Goal: Information Seeking & Learning: Understand process/instructions

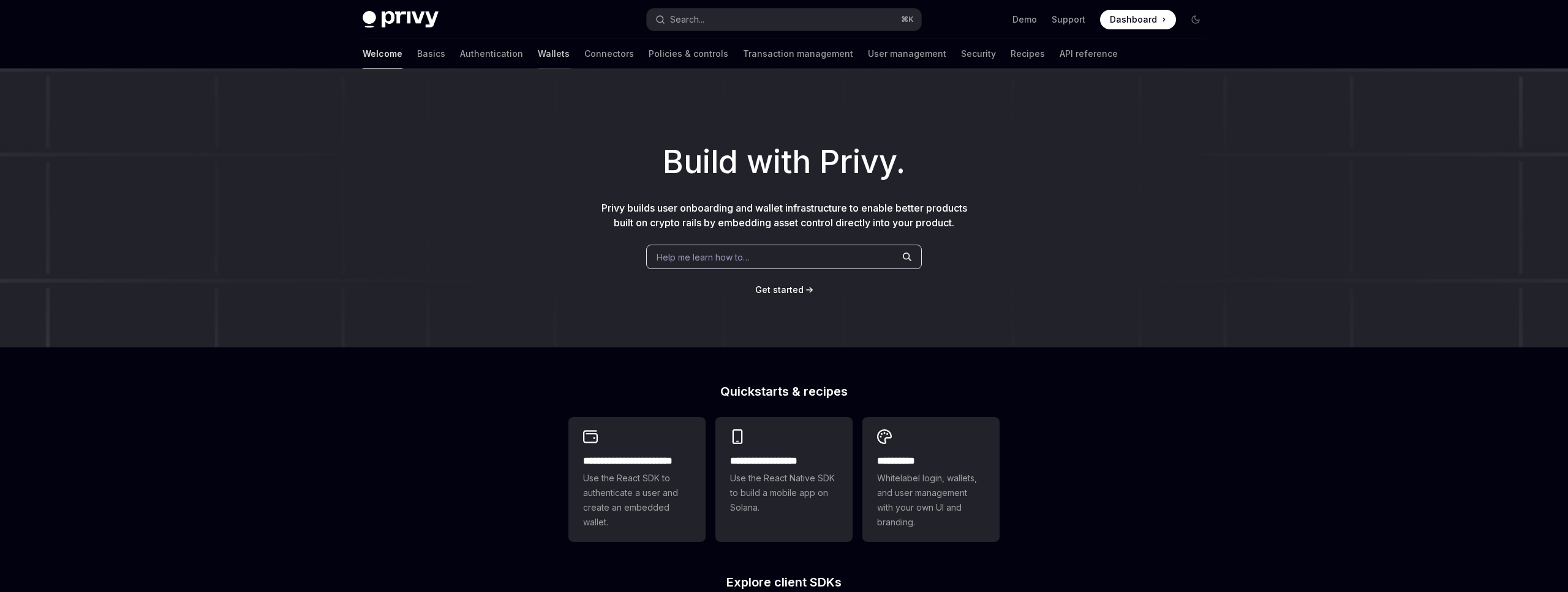
click at [538, 53] on link "Wallets" at bounding box center [553, 54] width 32 height 29
type textarea "*"
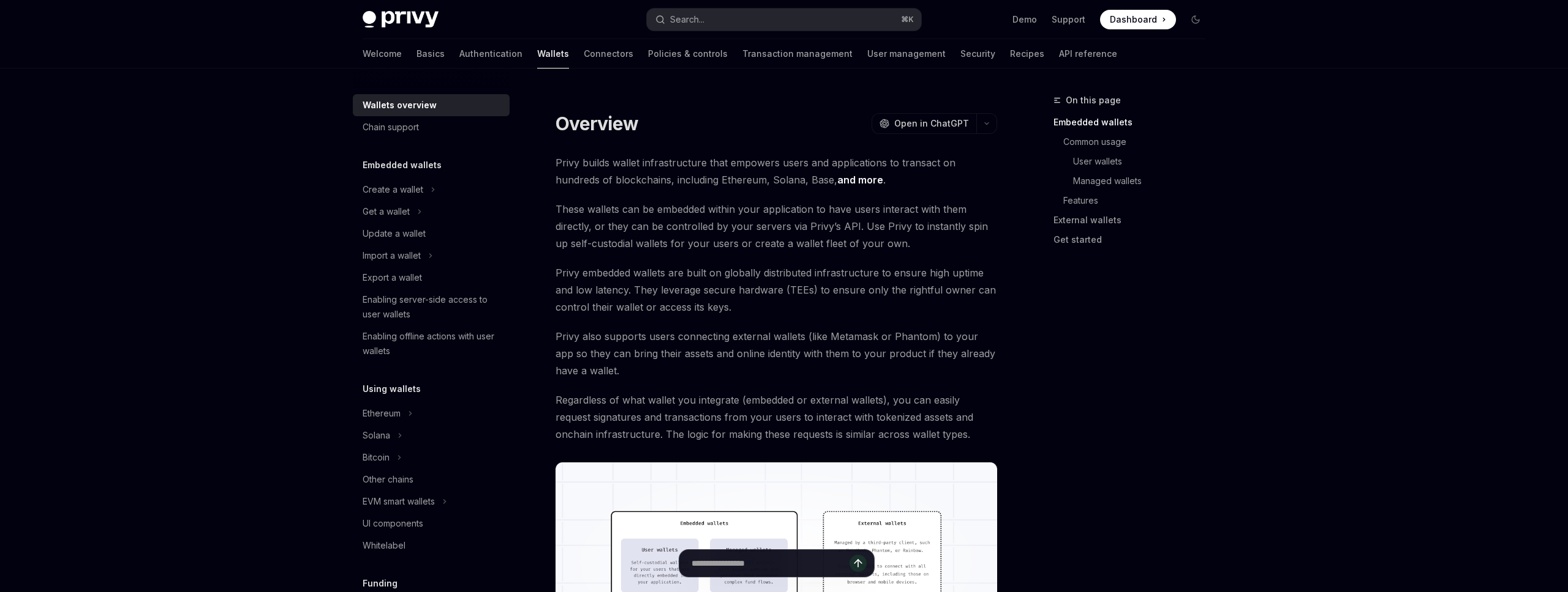
click at [1133, 21] on span "Dashboard" at bounding box center [1132, 20] width 47 height 12
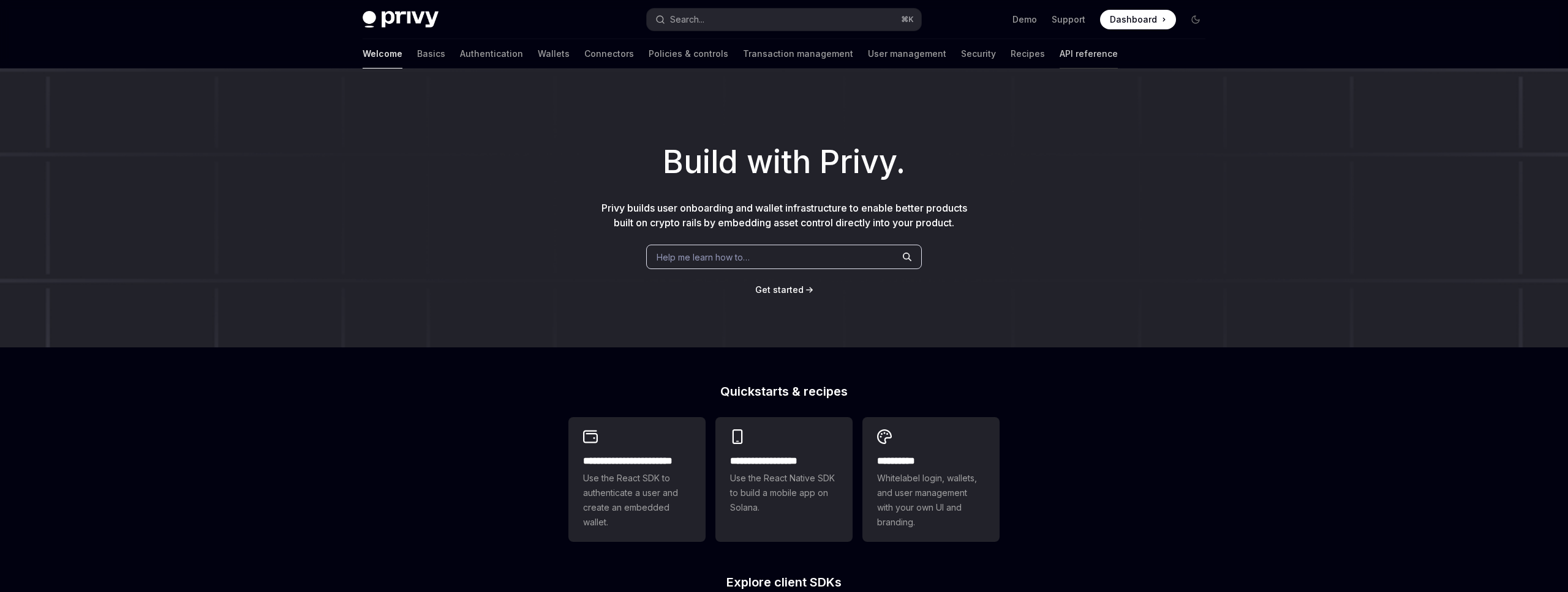
click at [1060, 56] on link "API reference" at bounding box center [1089, 54] width 58 height 29
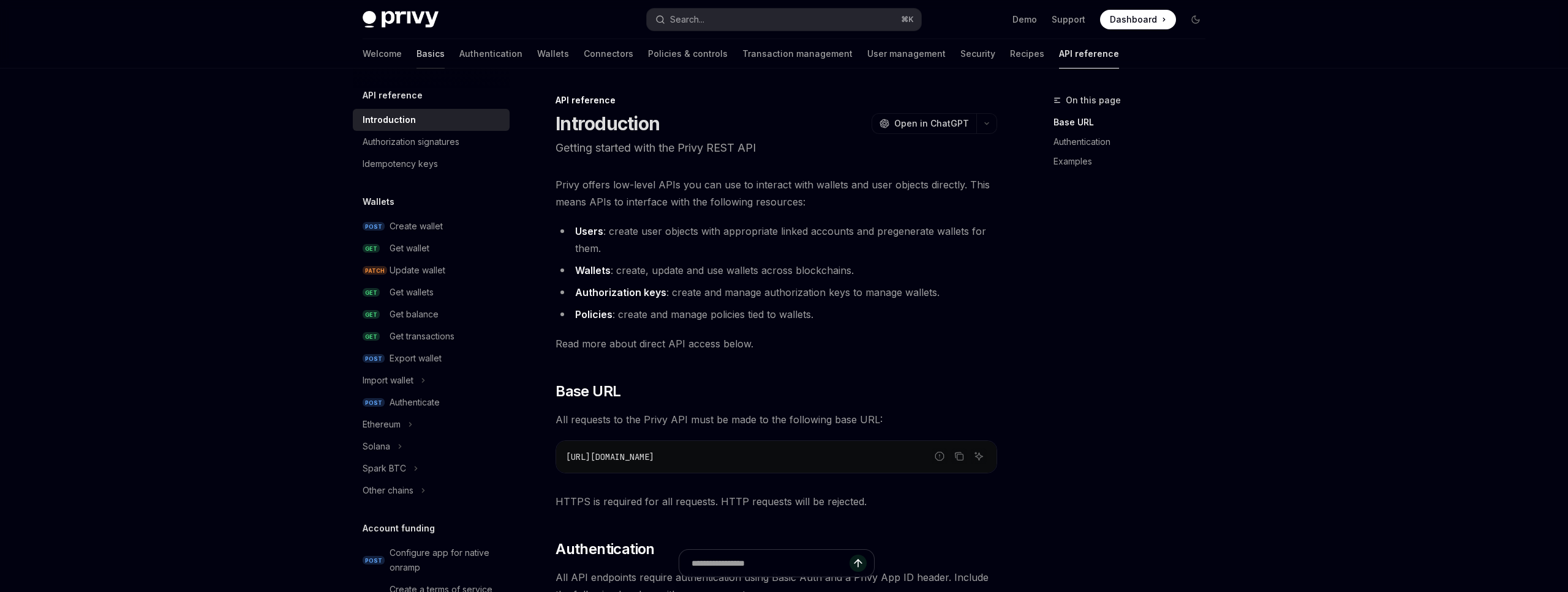
click at [417, 55] on link "Basics" at bounding box center [430, 54] width 28 height 29
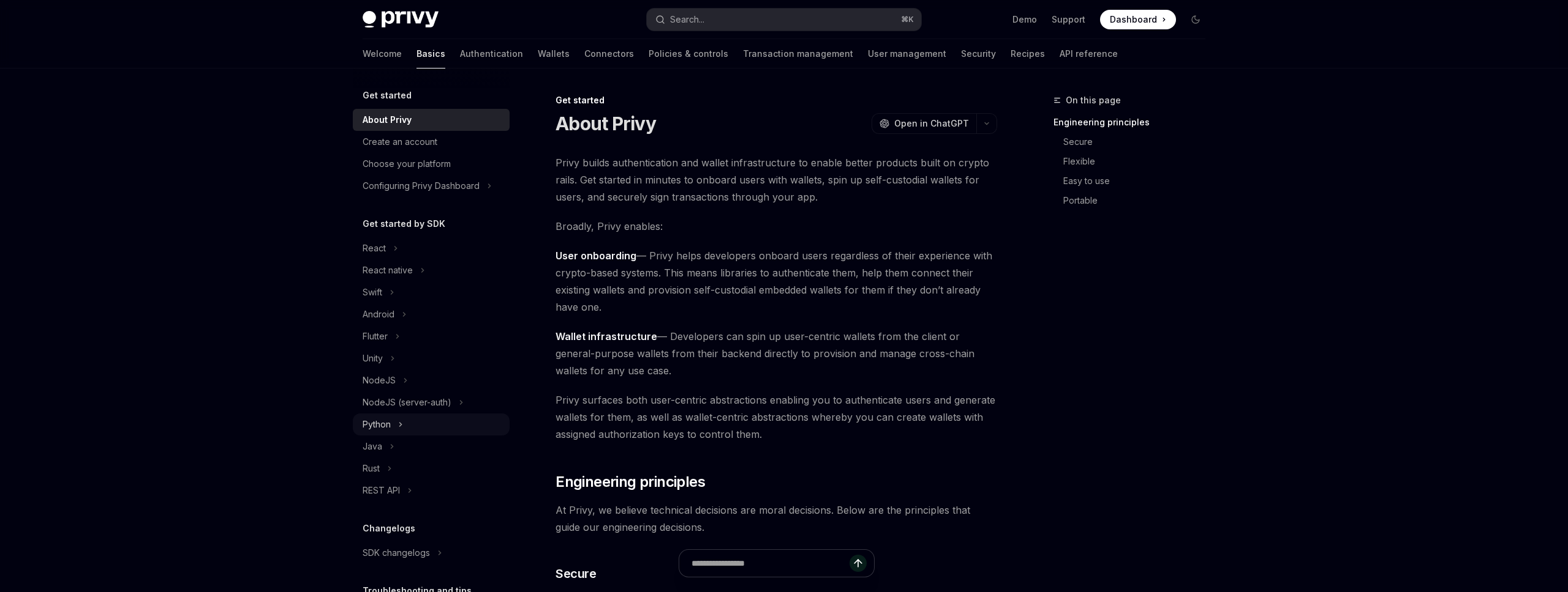
scroll to position [103, 0]
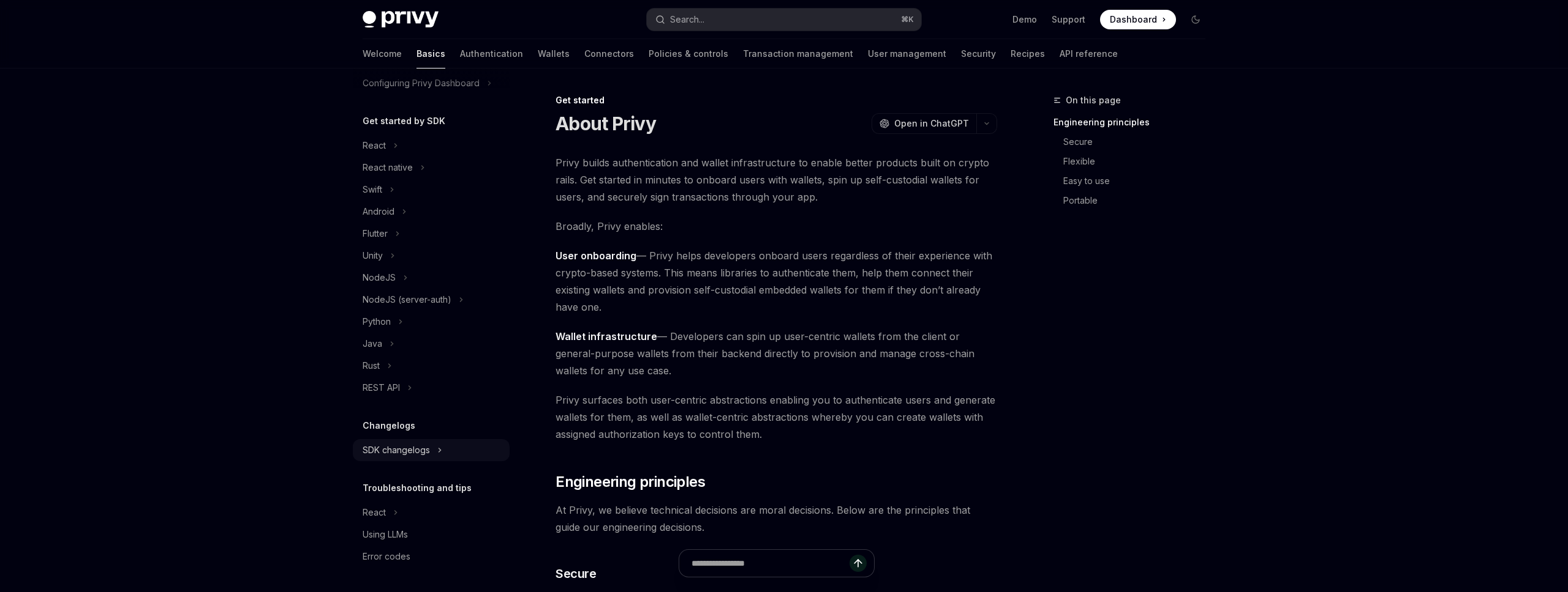
click at [382, 449] on div "SDK changelogs" at bounding box center [396, 450] width 68 height 15
type textarea "*"
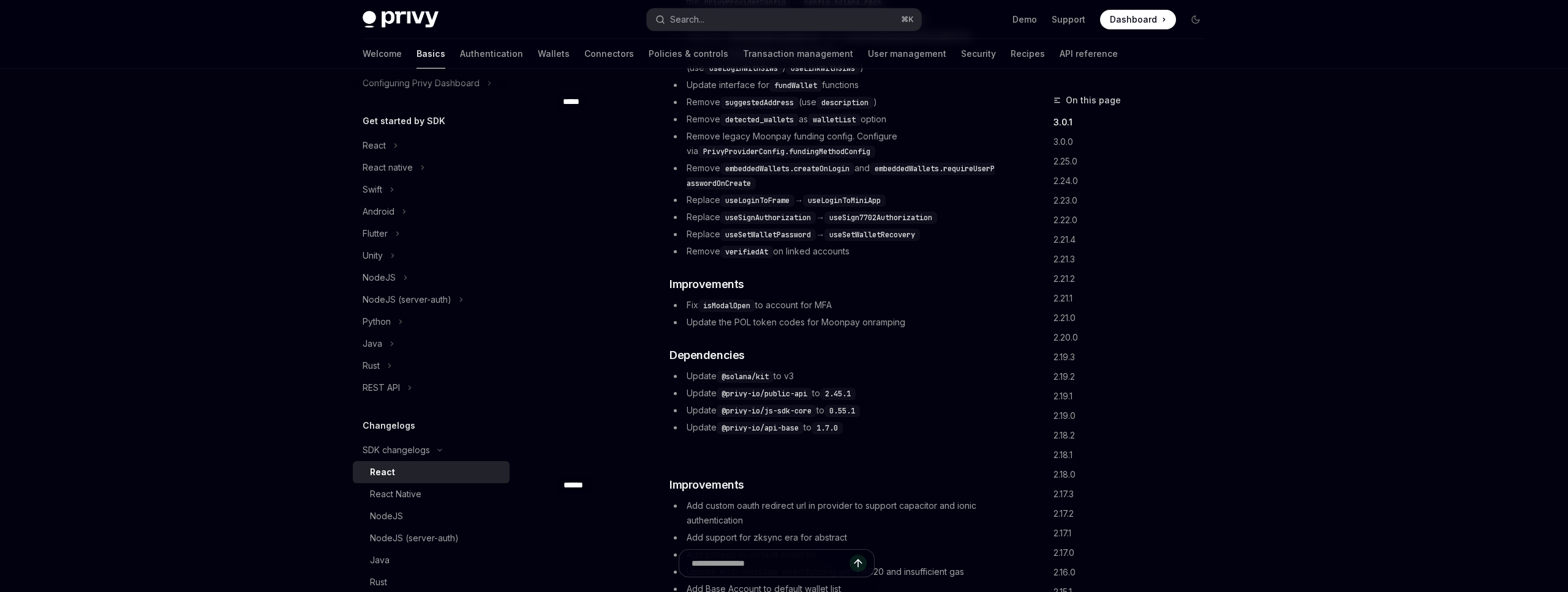
scroll to position [237, 0]
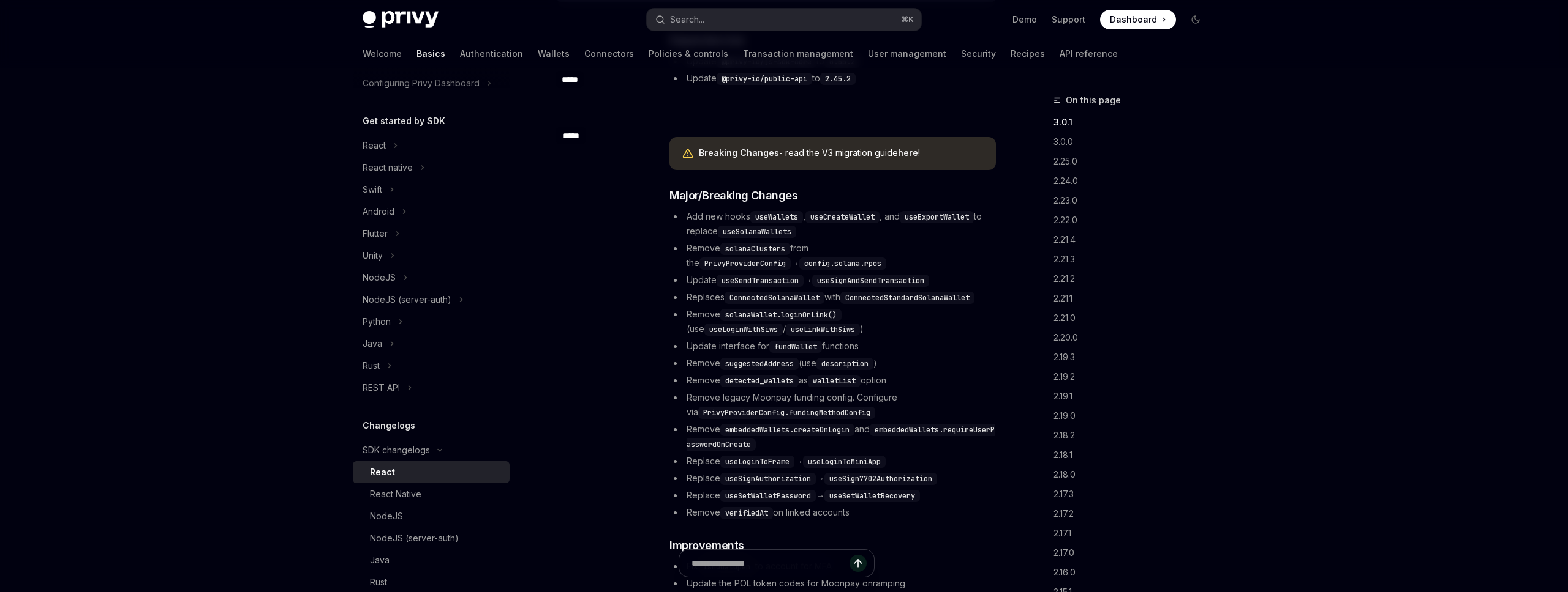
click at [910, 154] on link "here" at bounding box center [908, 152] width 21 height 11
click at [1067, 159] on link "2.25.0" at bounding box center [1134, 161] width 162 height 20
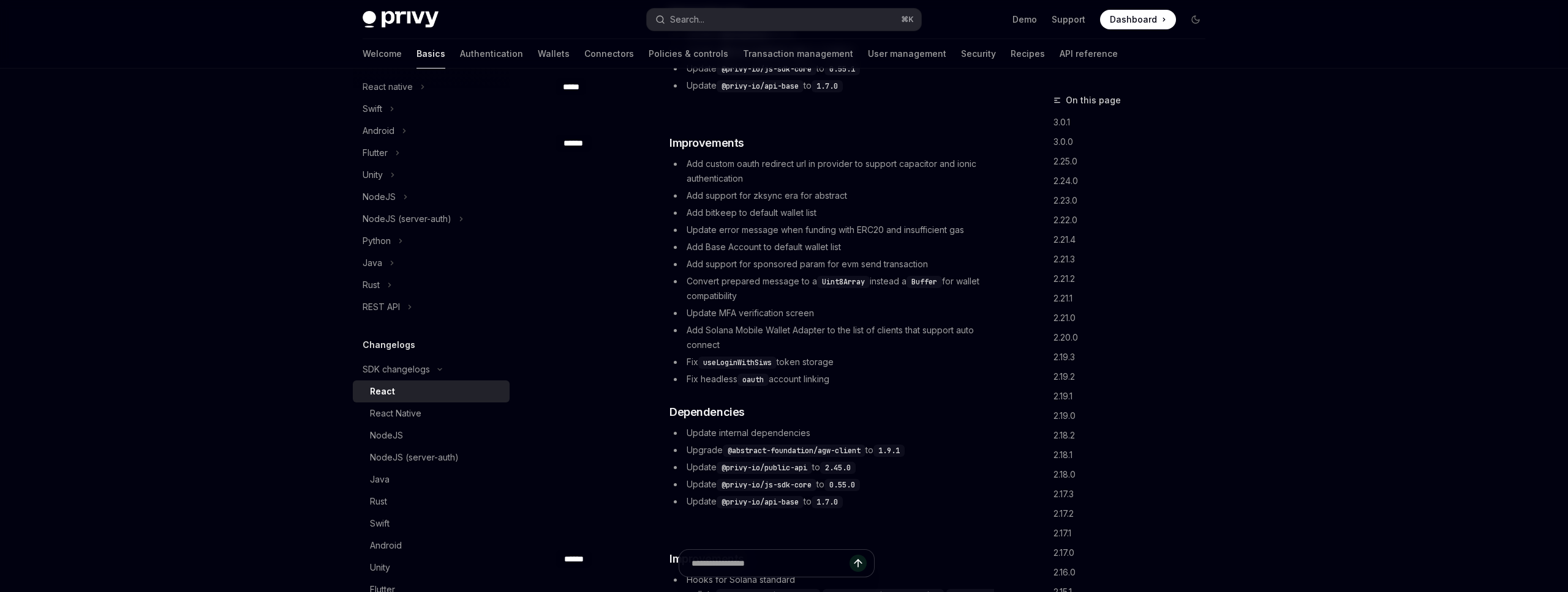
scroll to position [306, 0]
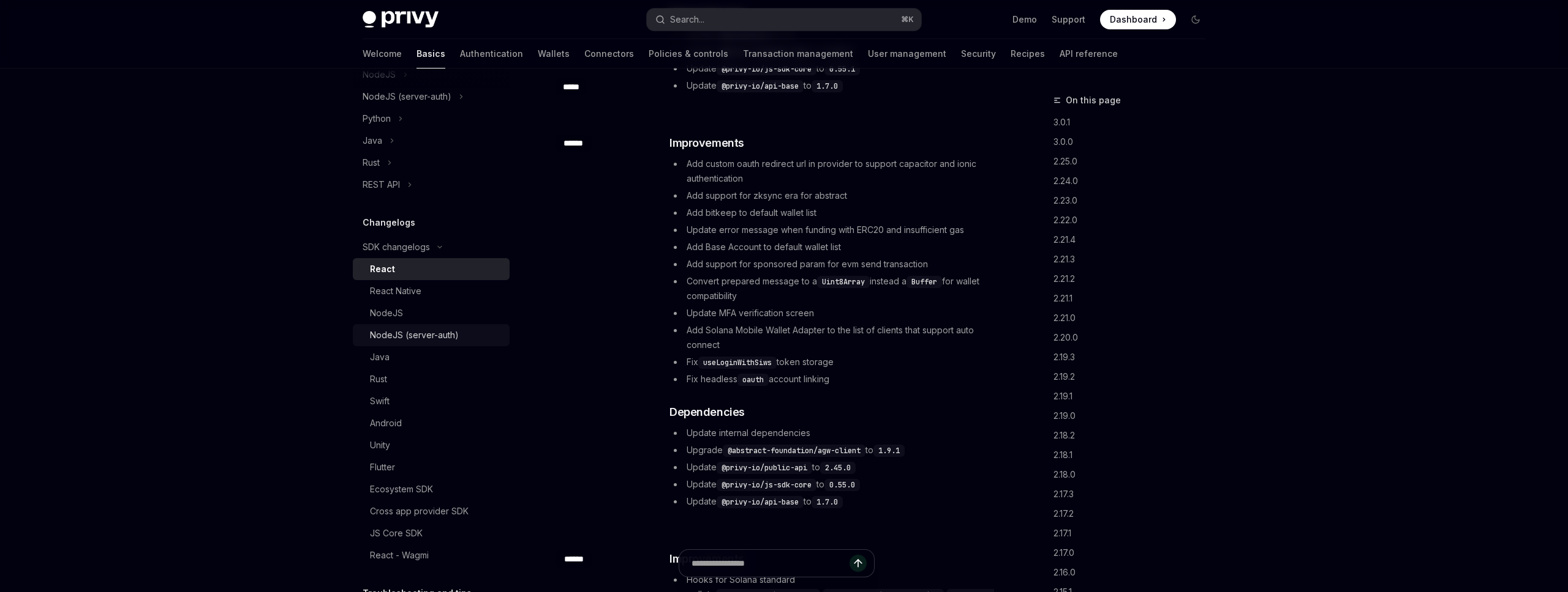
click at [405, 336] on div "NodeJS (server-auth)" at bounding box center [414, 335] width 89 height 15
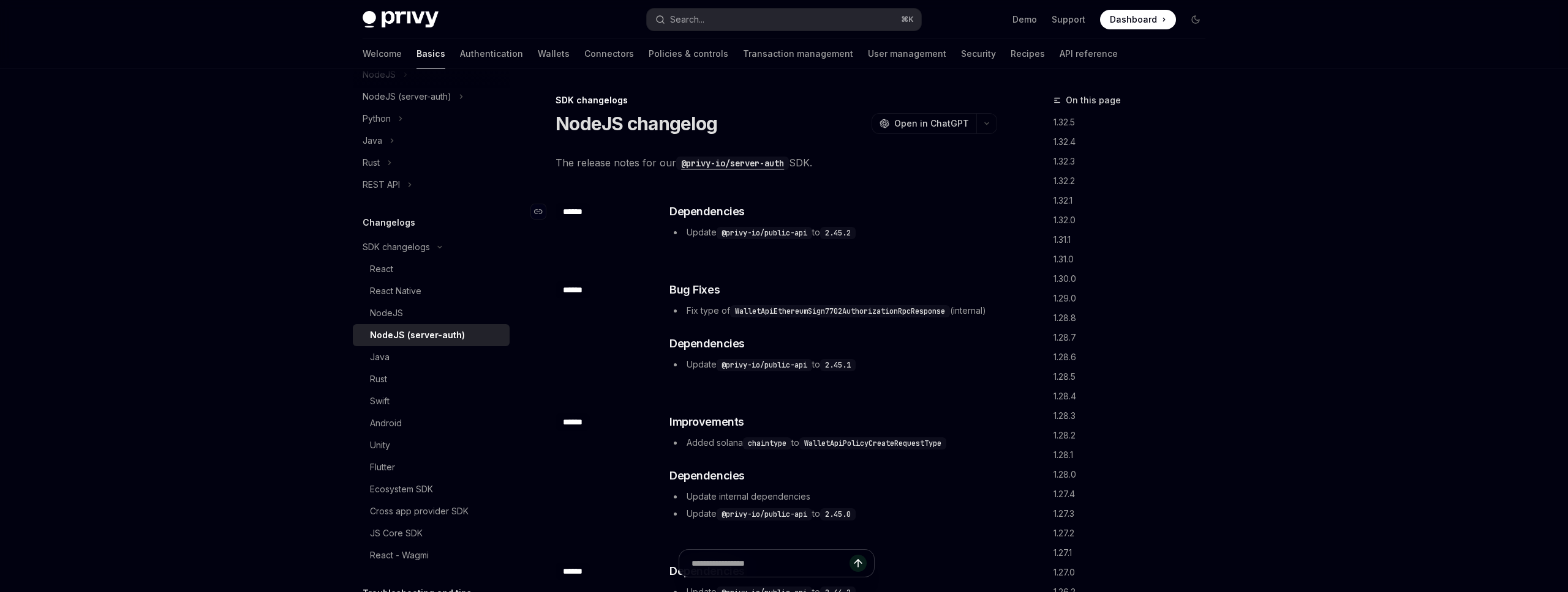
click at [598, 218] on div "​ ******" at bounding box center [604, 212] width 98 height 17
drag, startPoint x: 598, startPoint y: 211, endPoint x: 561, endPoint y: 210, distance: 37.0
click at [561, 210] on div "​ ******" at bounding box center [604, 212] width 98 height 17
copy div "******"
click at [460, 55] on link "Authentication" at bounding box center [491, 54] width 63 height 29
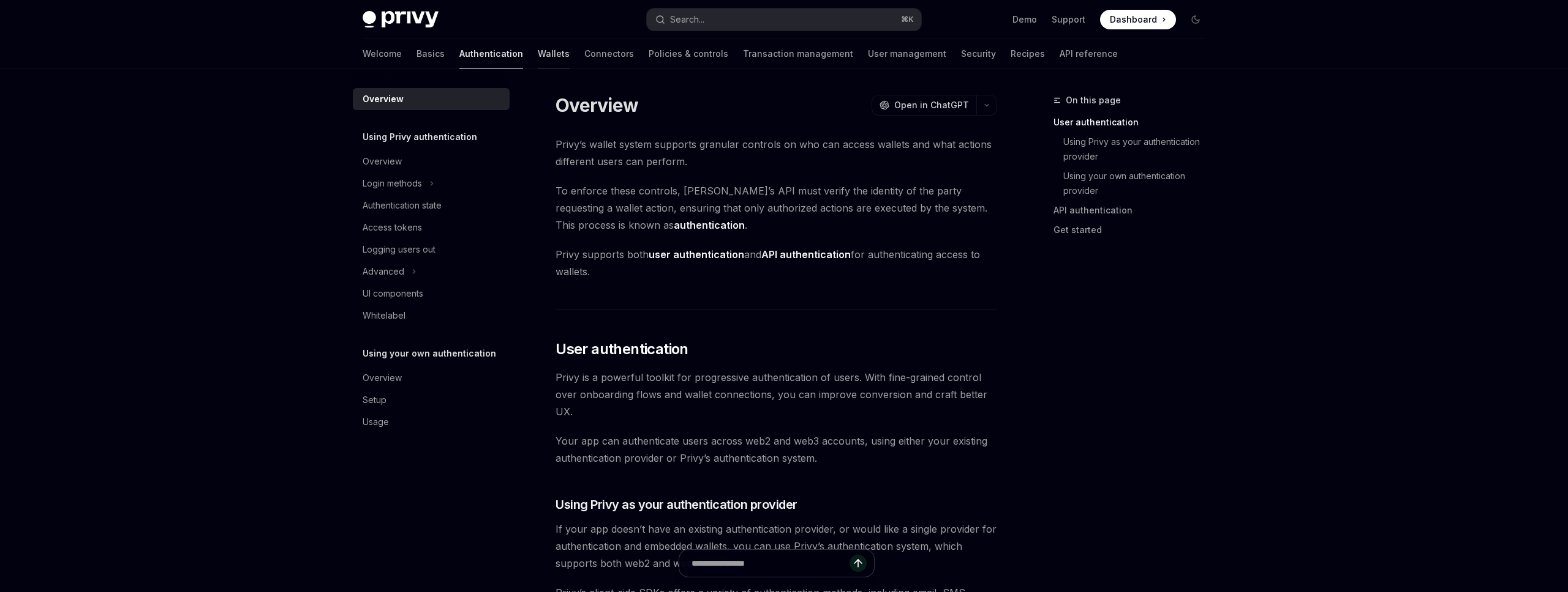
click at [538, 58] on link "Wallets" at bounding box center [553, 54] width 32 height 29
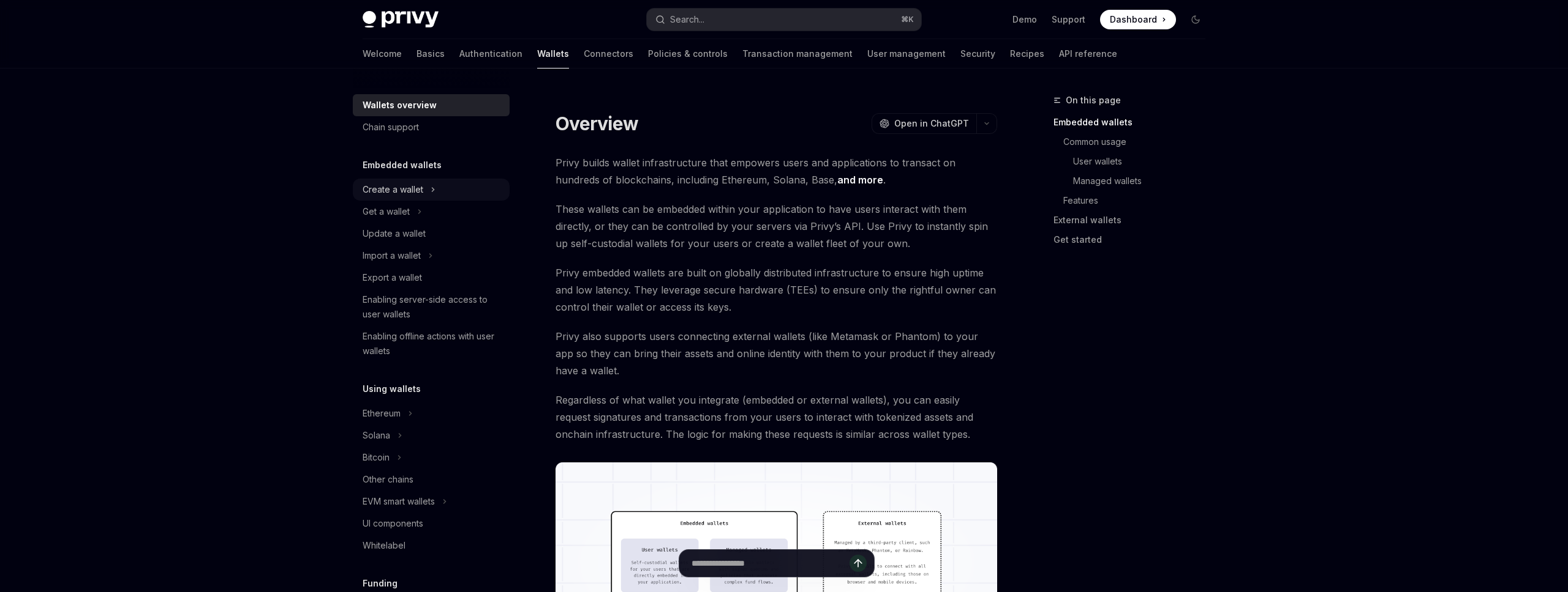
click at [424, 189] on button "Create a wallet" at bounding box center [430, 190] width 157 height 22
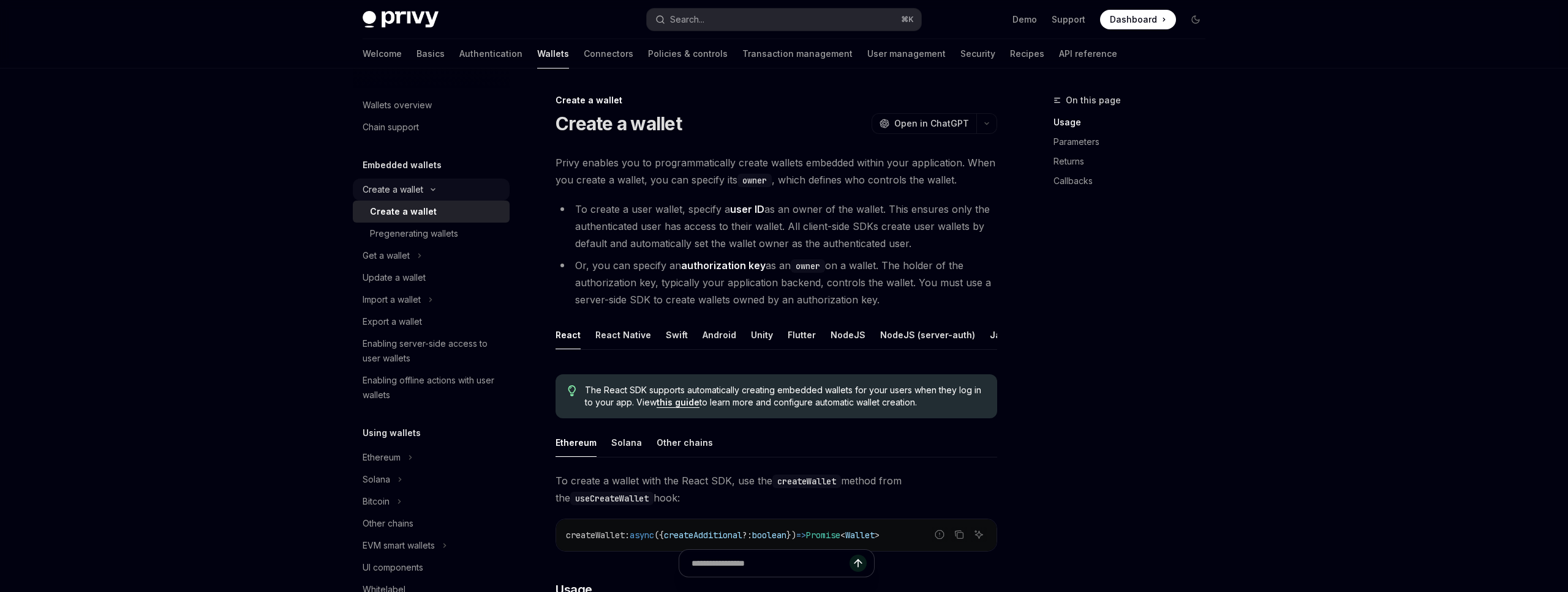
click at [423, 189] on button "Create a wallet" at bounding box center [430, 190] width 157 height 22
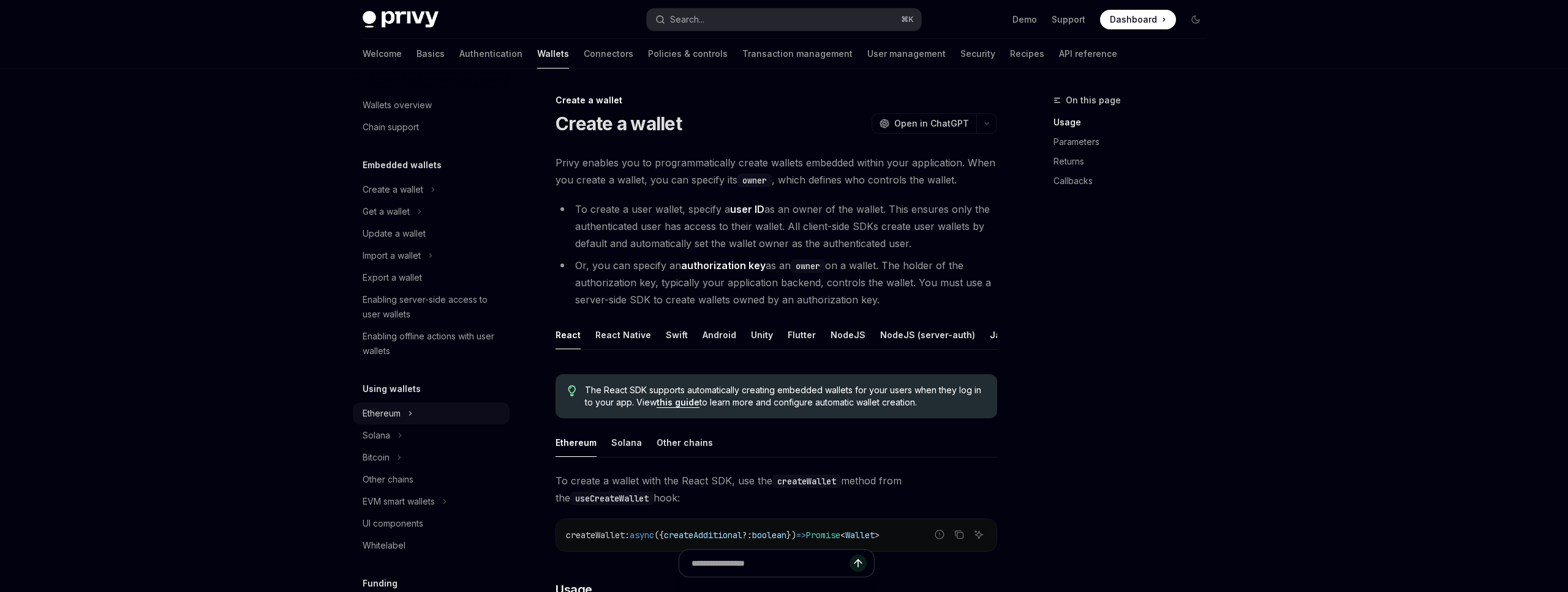
click at [375, 412] on div "Ethereum" at bounding box center [381, 413] width 38 height 15
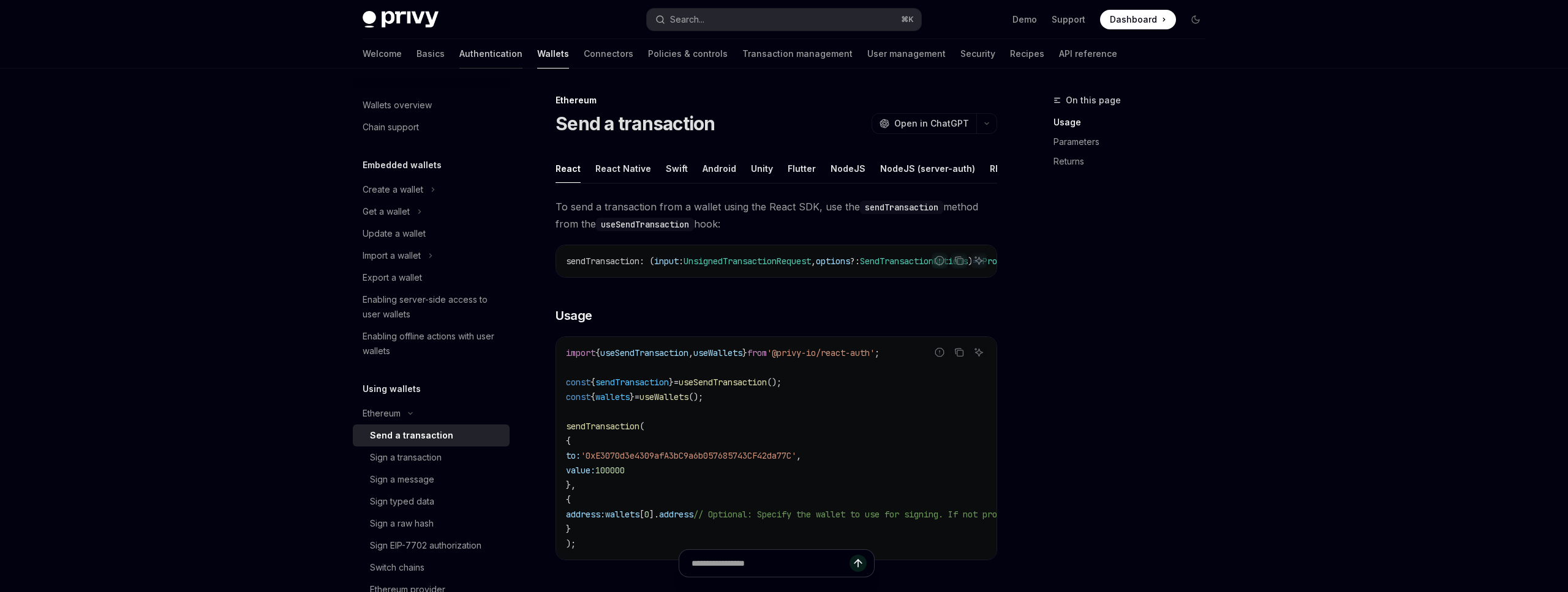
click at [460, 51] on link "Authentication" at bounding box center [491, 54] width 63 height 29
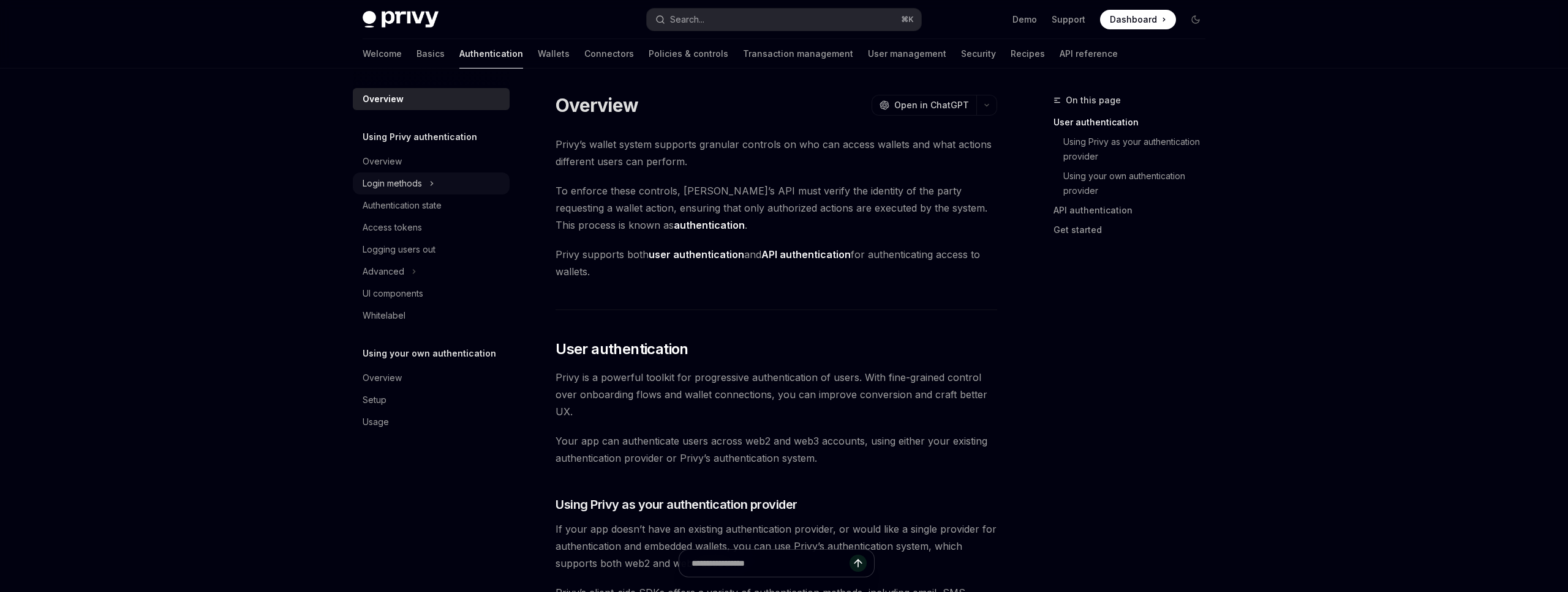
click at [387, 182] on div "Login methods" at bounding box center [392, 183] width 59 height 15
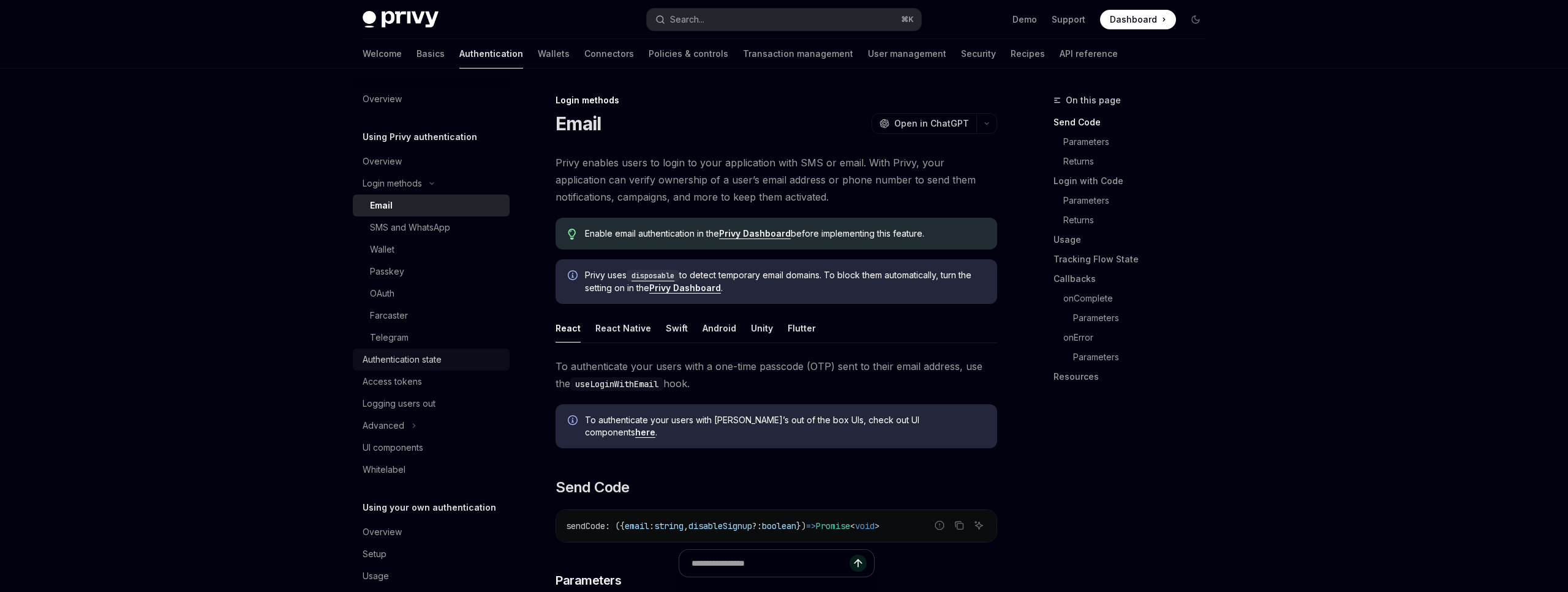
click at [381, 359] on div "Authentication state" at bounding box center [402, 359] width 79 height 15
type textarea "*"
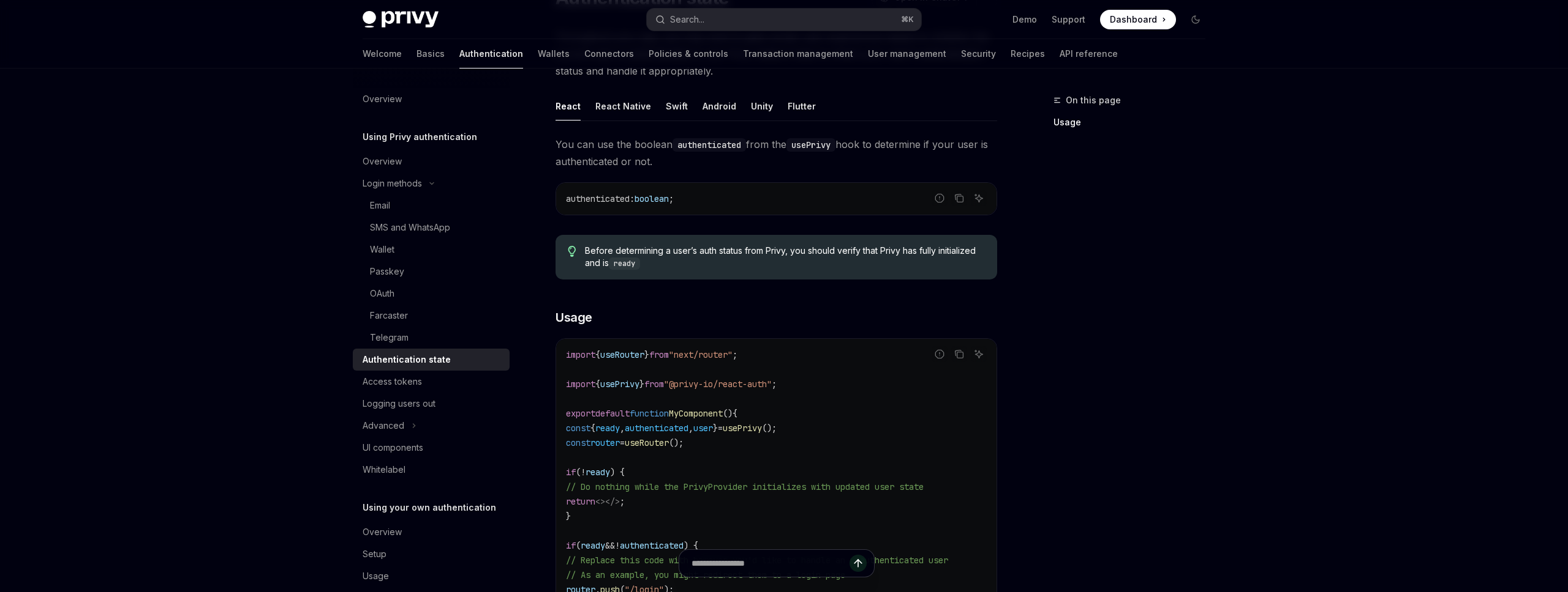
scroll to position [201, 0]
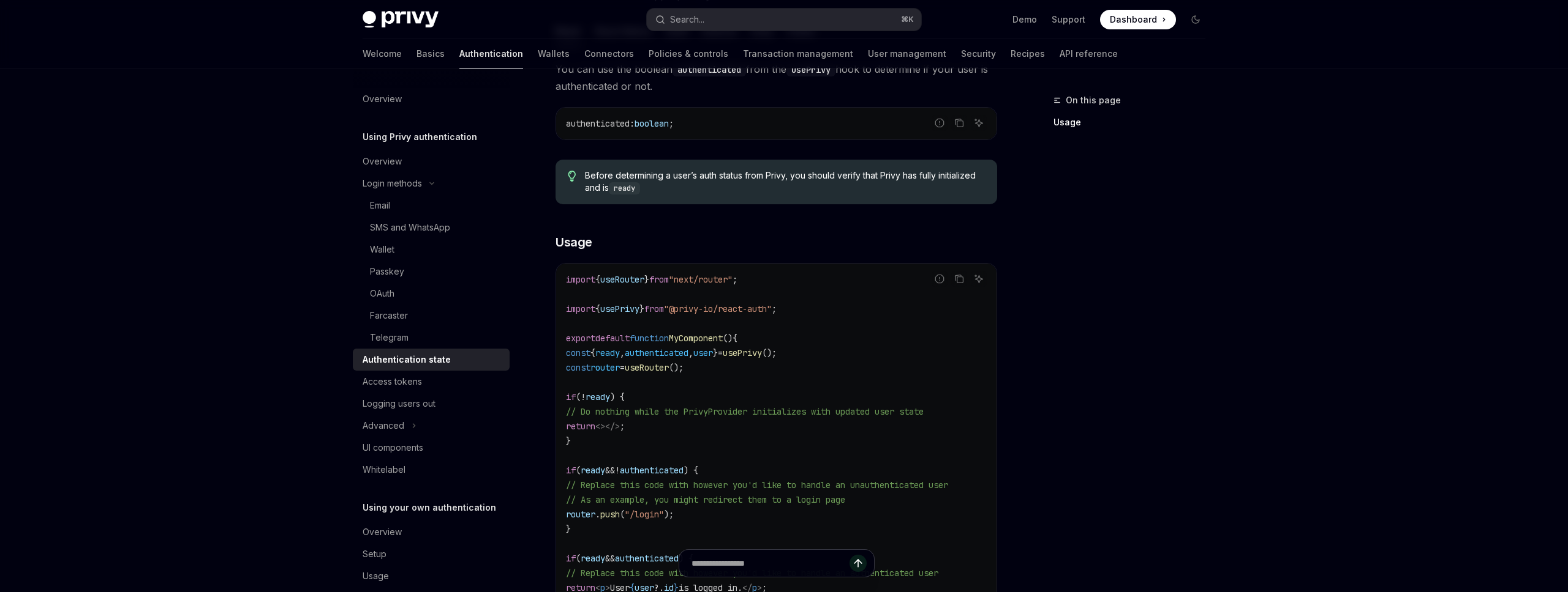
click at [712, 353] on span "user" at bounding box center [703, 353] width 20 height 11
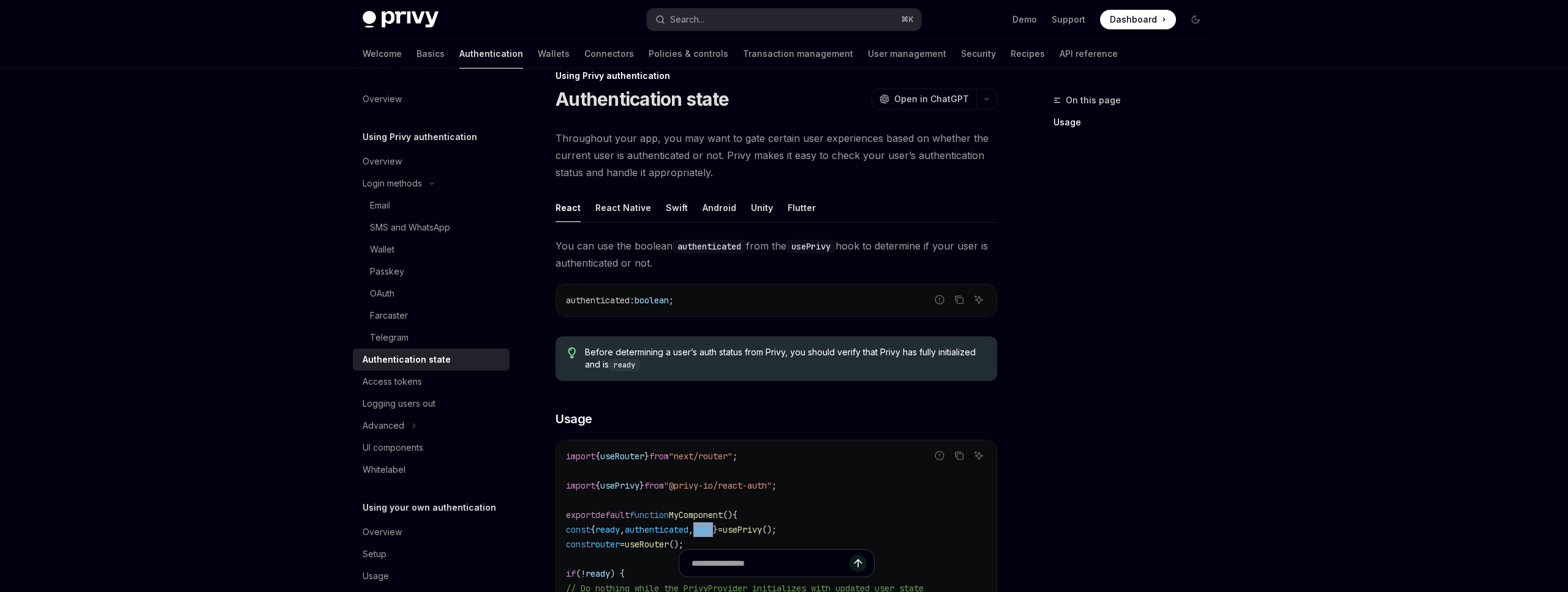
scroll to position [0, 0]
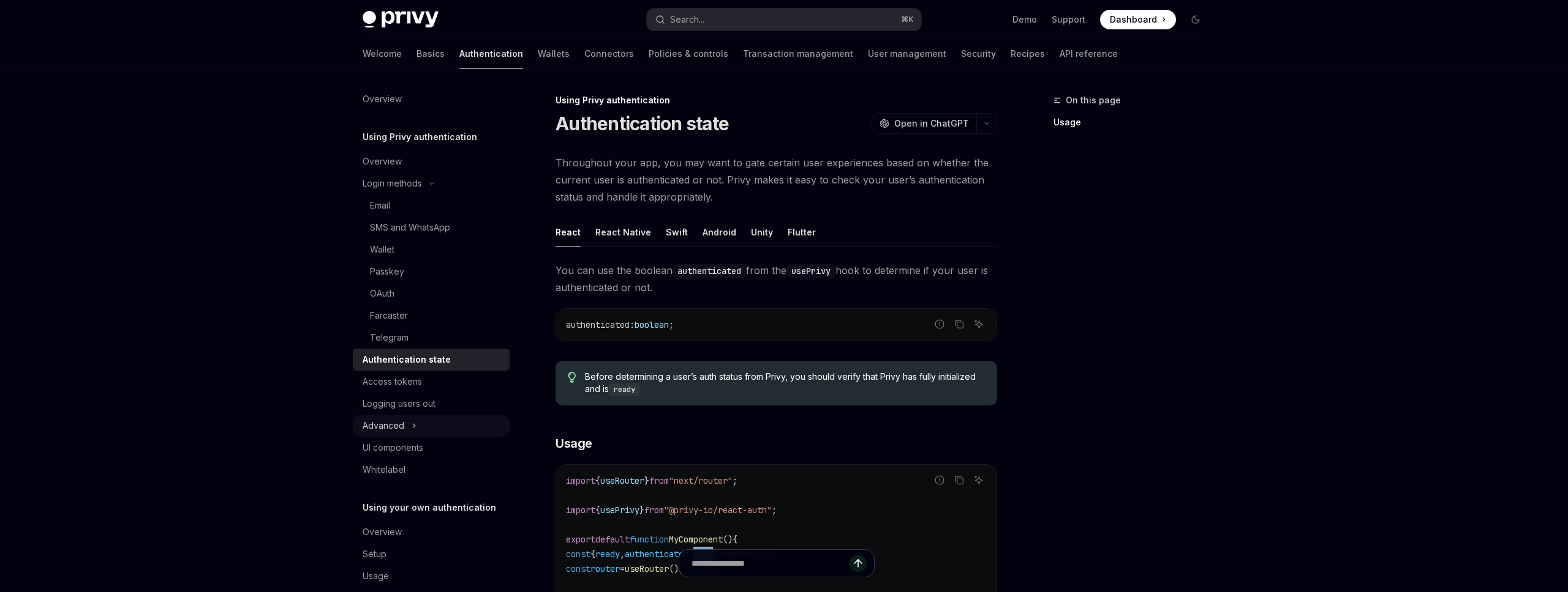
click at [400, 425] on div "Advanced" at bounding box center [383, 426] width 42 height 15
click at [1096, 276] on div "On this page Usage" at bounding box center [1121, 343] width 186 height 499
click at [1215, 285] on div "On this page Usage" at bounding box center [1121, 343] width 186 height 499
click at [1187, 296] on div "On this page Usage" at bounding box center [1121, 343] width 186 height 499
click at [1132, 243] on div "On this page Usage" at bounding box center [1121, 343] width 186 height 499
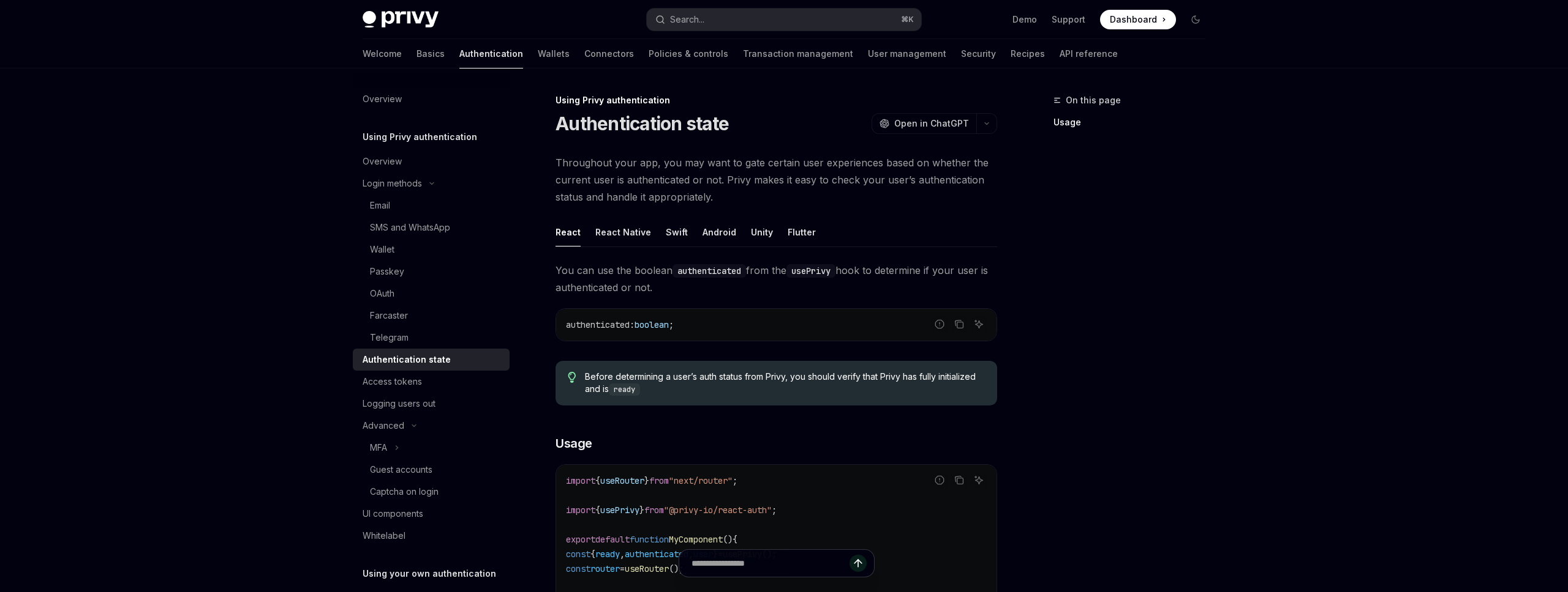
click at [1132, 243] on div "On this page Usage" at bounding box center [1121, 343] width 186 height 499
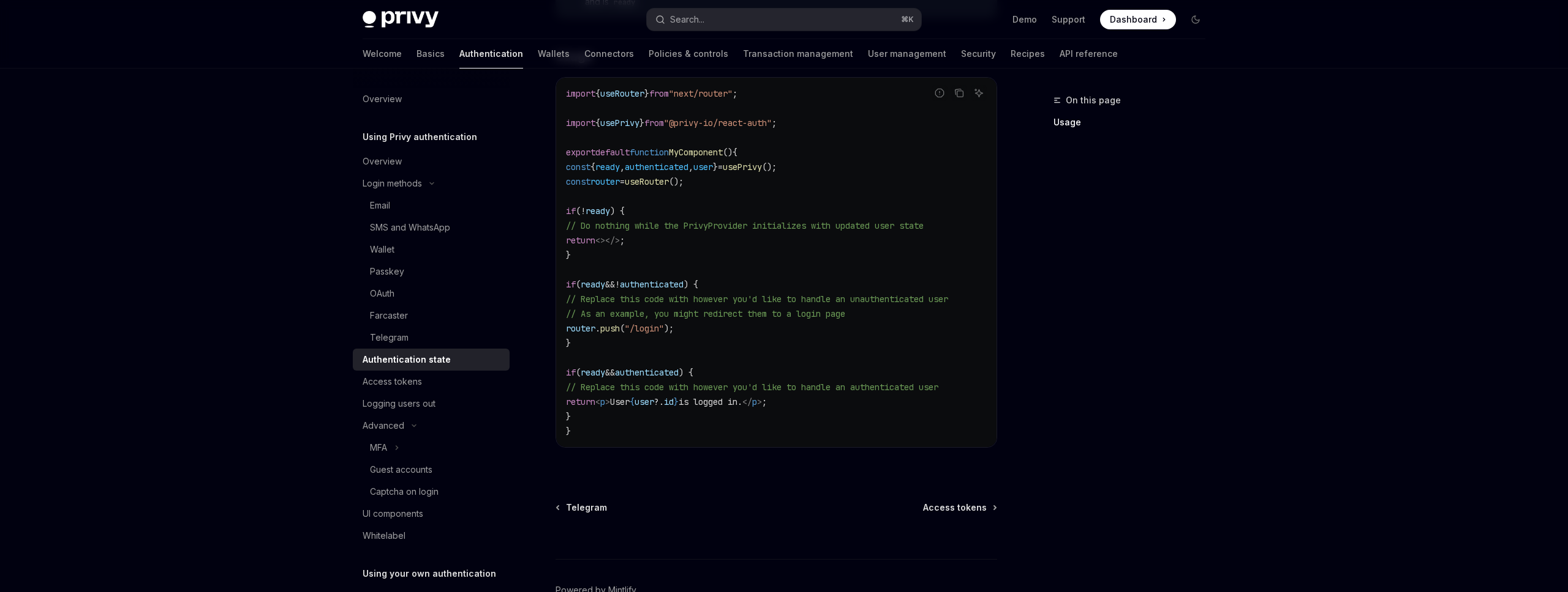
click at [1319, 303] on div "Skip to main content Privy Docs home page Search... ⌘ K Demo Support Dashboard …" at bounding box center [784, 139] width 1568 height 1053
click at [1264, 238] on div "Skip to main content Privy Docs home page Search... ⌘ K Demo Support Dashboard …" at bounding box center [784, 139] width 1568 height 1053
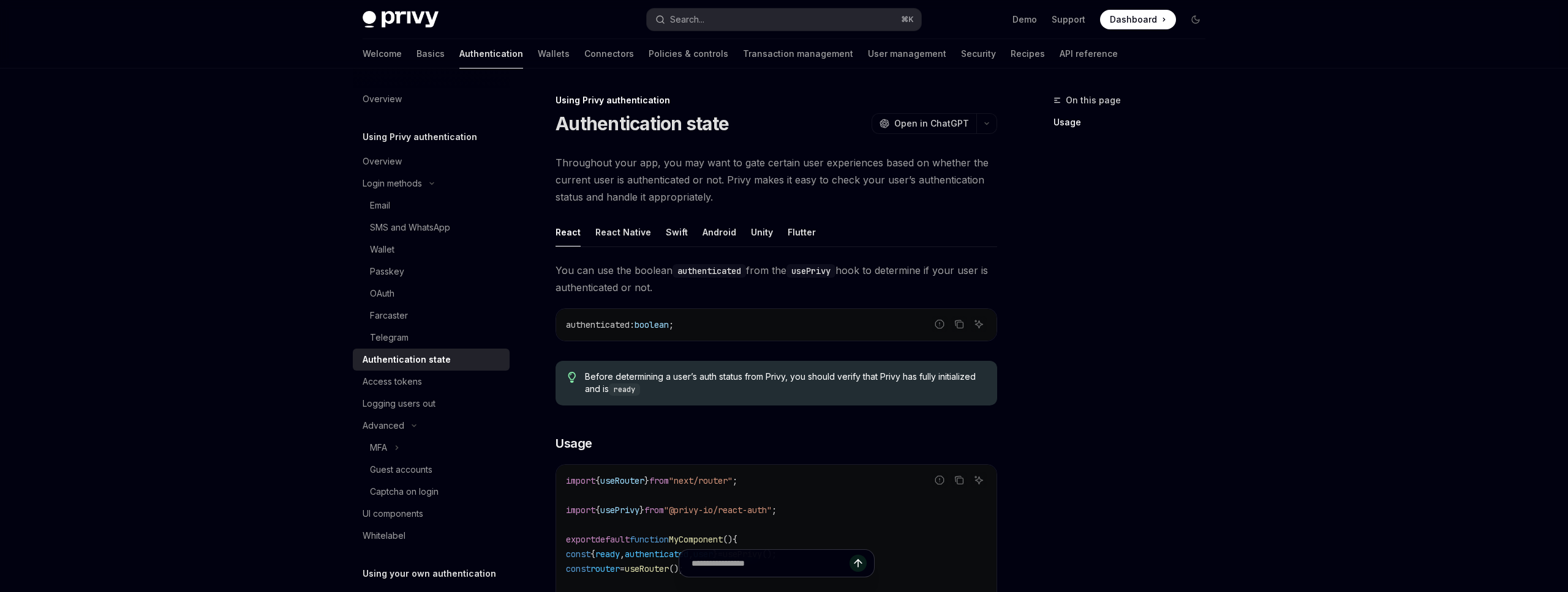
click at [1274, 303] on div "Skip to main content Privy Docs home page Search... ⌘ K Demo Support Dashboard …" at bounding box center [784, 526] width 1568 height 1053
click at [1270, 305] on div "Skip to main content Privy Docs home page Search... ⌘ K Demo Support Dashboard …" at bounding box center [784, 526] width 1568 height 1053
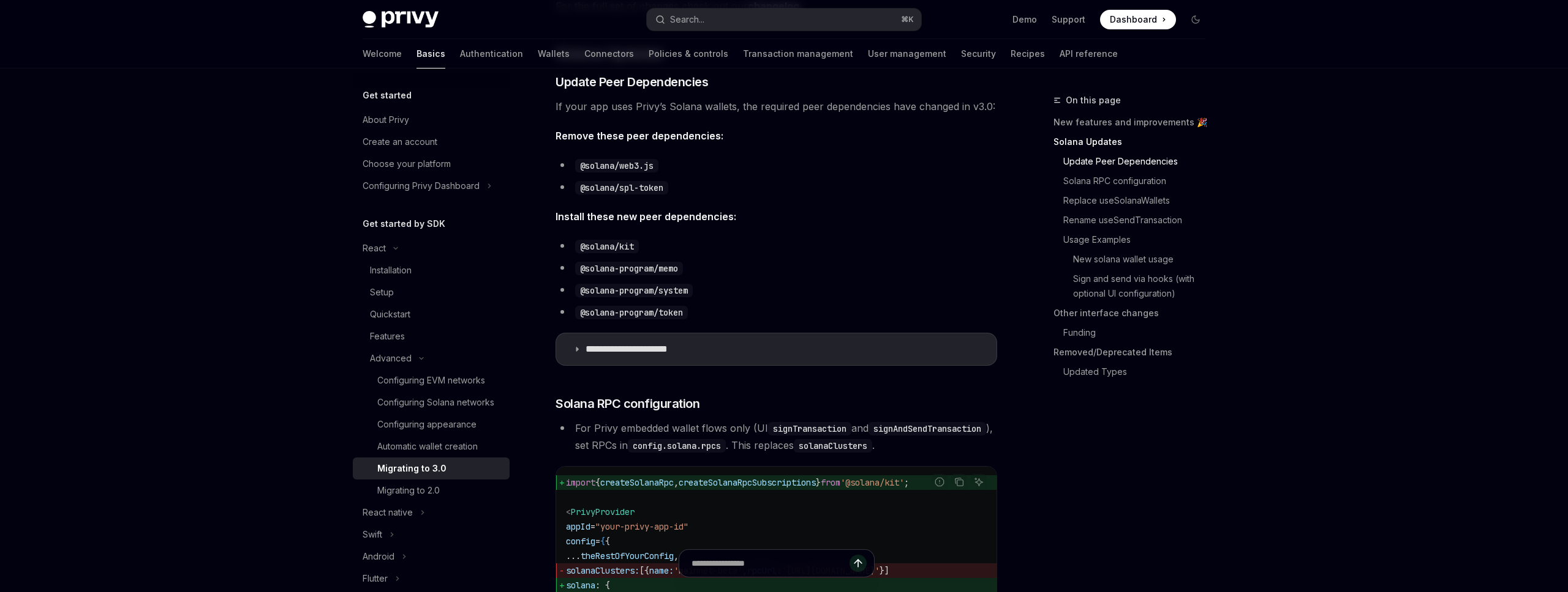
scroll to position [379, 0]
click at [886, 346] on summary "**********" at bounding box center [777, 350] width 441 height 32
